Goal: Navigation & Orientation: Find specific page/section

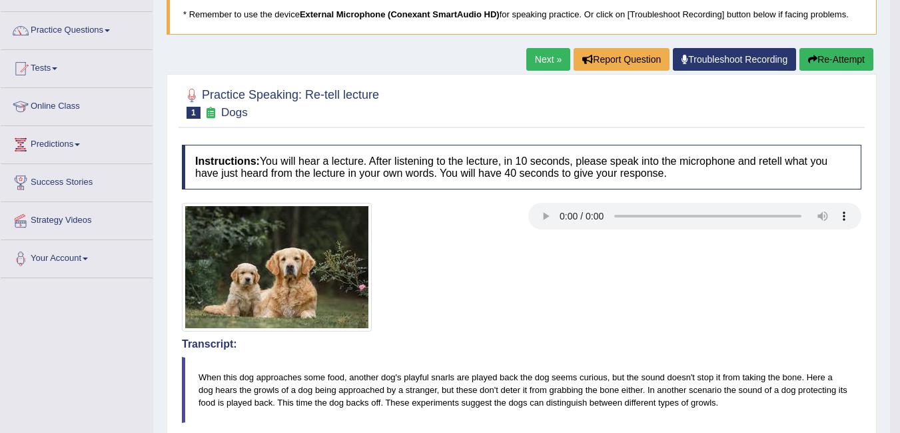
scroll to position [92, 0]
click at [87, 113] on link "Online Class" at bounding box center [77, 104] width 152 height 33
click at [47, 98] on link "Online Class" at bounding box center [75, 104] width 149 height 33
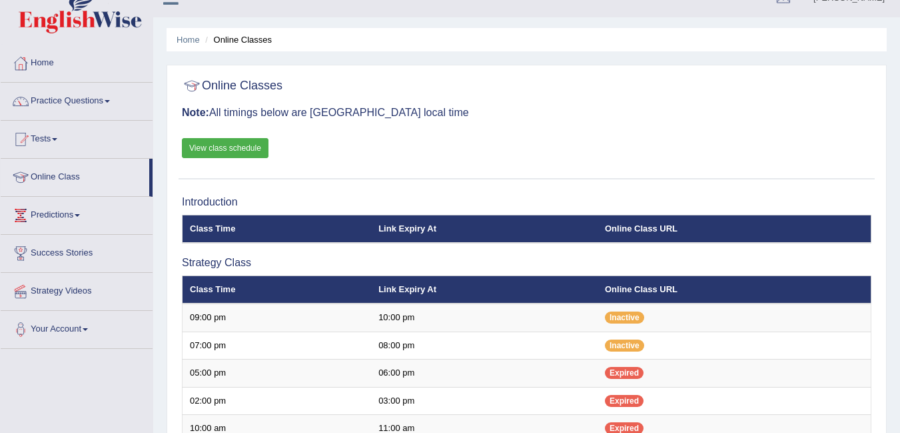
scroll to position [492, 0]
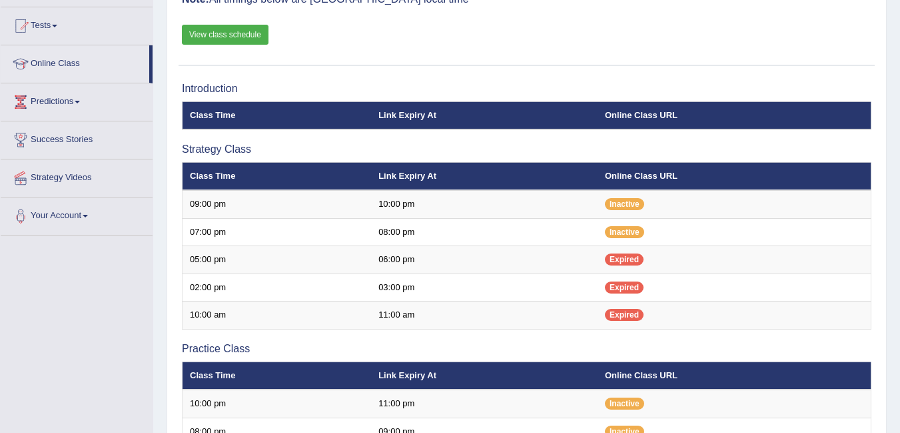
scroll to position [161, 0]
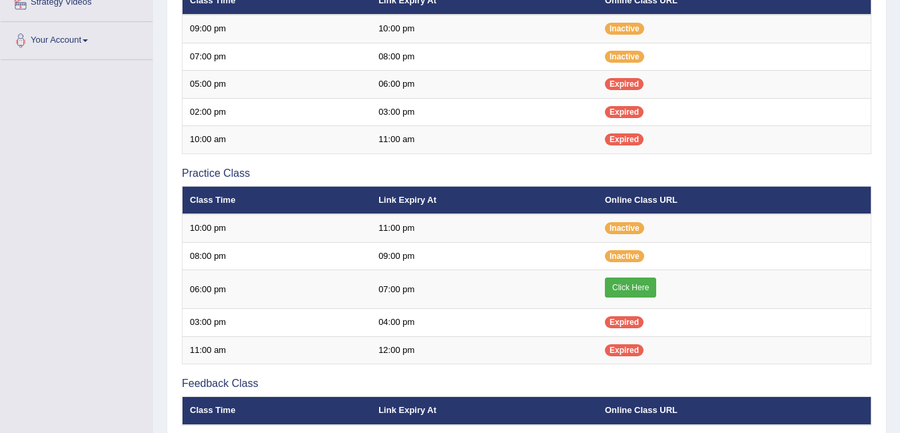
scroll to position [311, 0]
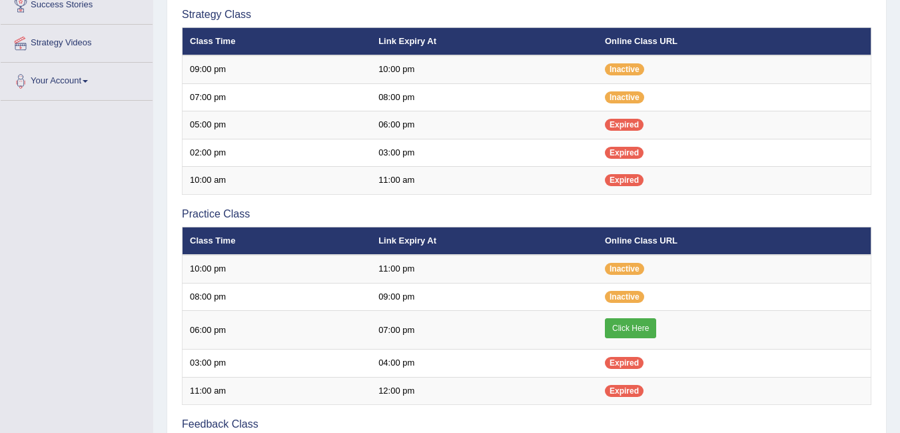
scroll to position [269, 0]
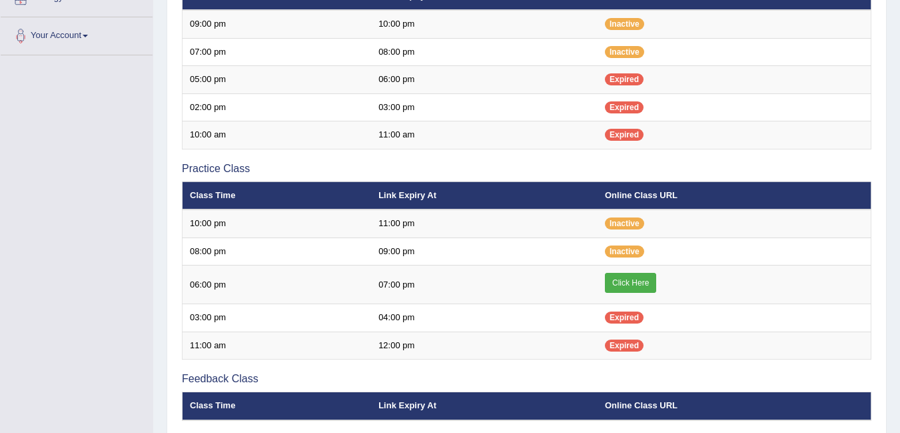
scroll to position [269, 0]
